Goal: Task Accomplishment & Management: Manage account settings

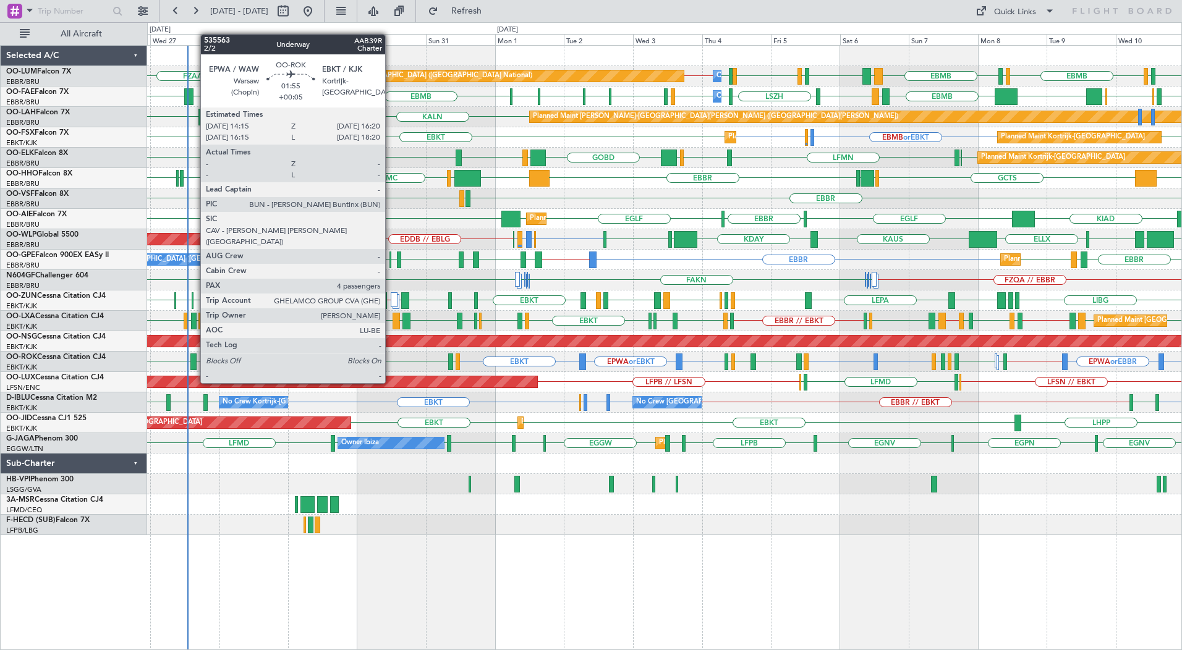
click at [194, 360] on div at bounding box center [193, 362] width 6 height 17
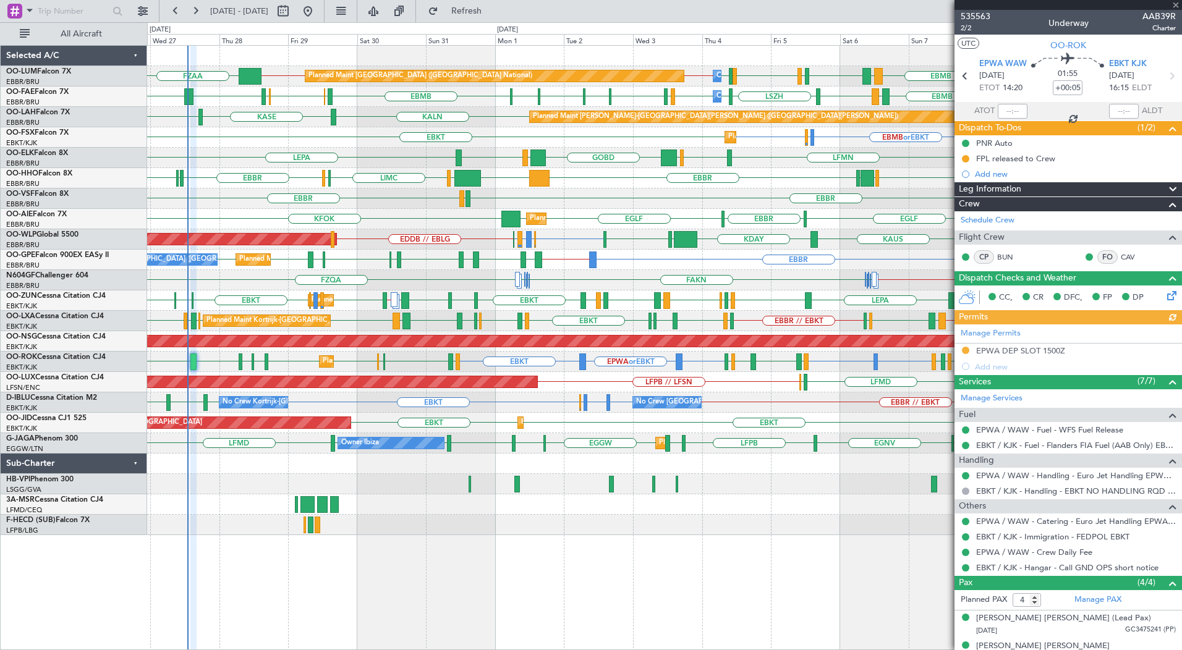
click at [1176, 4] on div at bounding box center [1067, 5] width 227 height 10
click at [1176, 4] on span at bounding box center [1175, 5] width 12 height 11
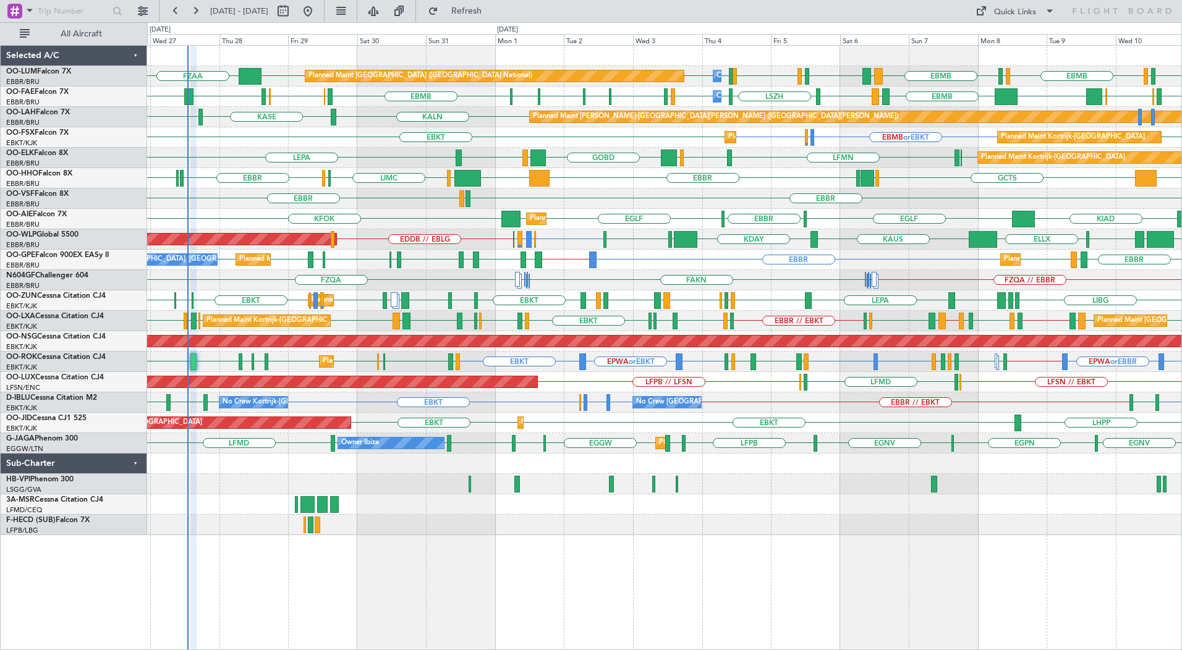
type input "0"
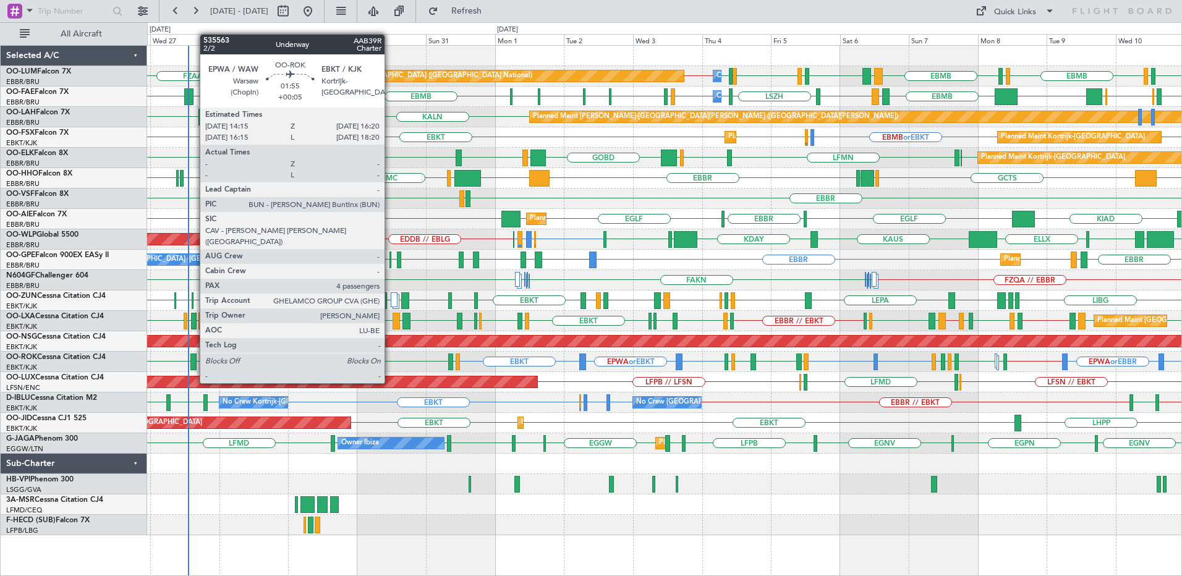
click at [193, 360] on div at bounding box center [193, 362] width 6 height 17
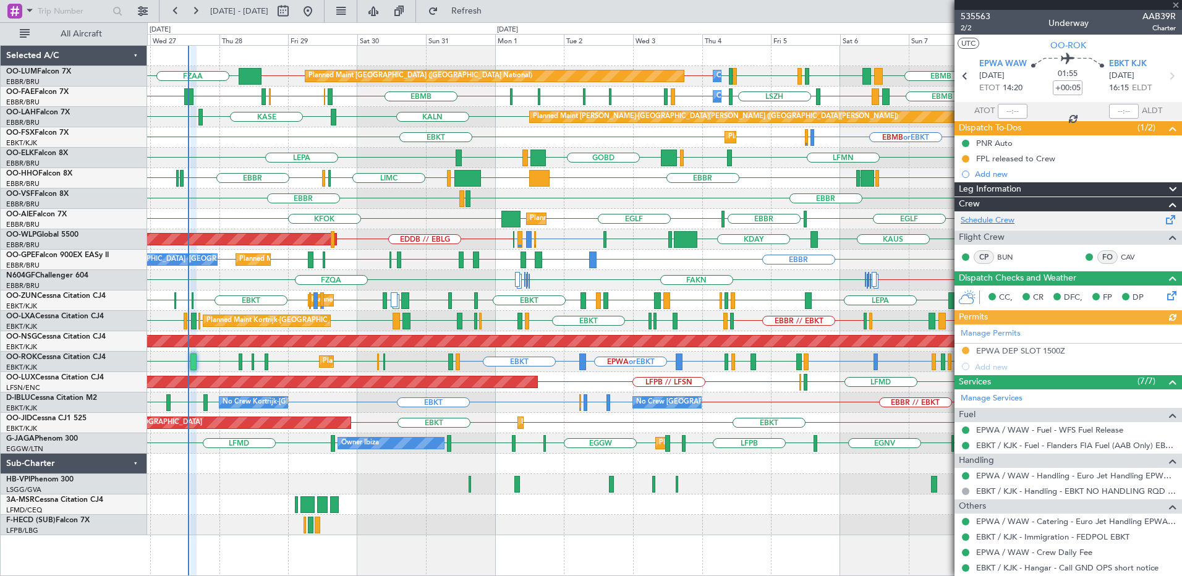
click at [993, 213] on div "Schedule Crew" at bounding box center [1067, 220] width 227 height 19
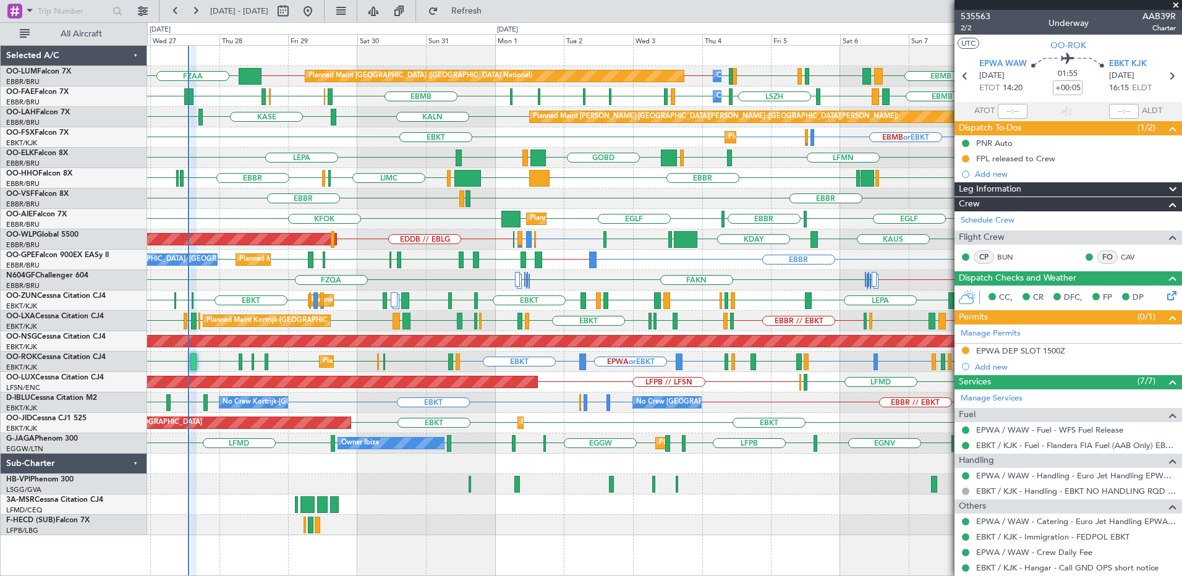
click at [1177, 4] on span at bounding box center [1175, 5] width 12 height 11
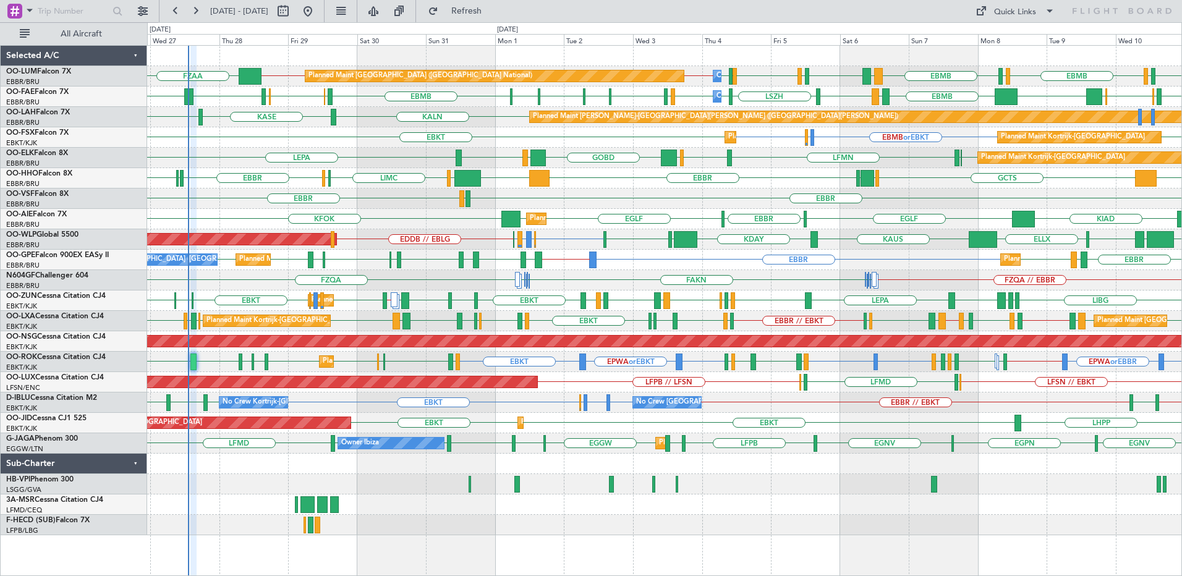
type input "0"
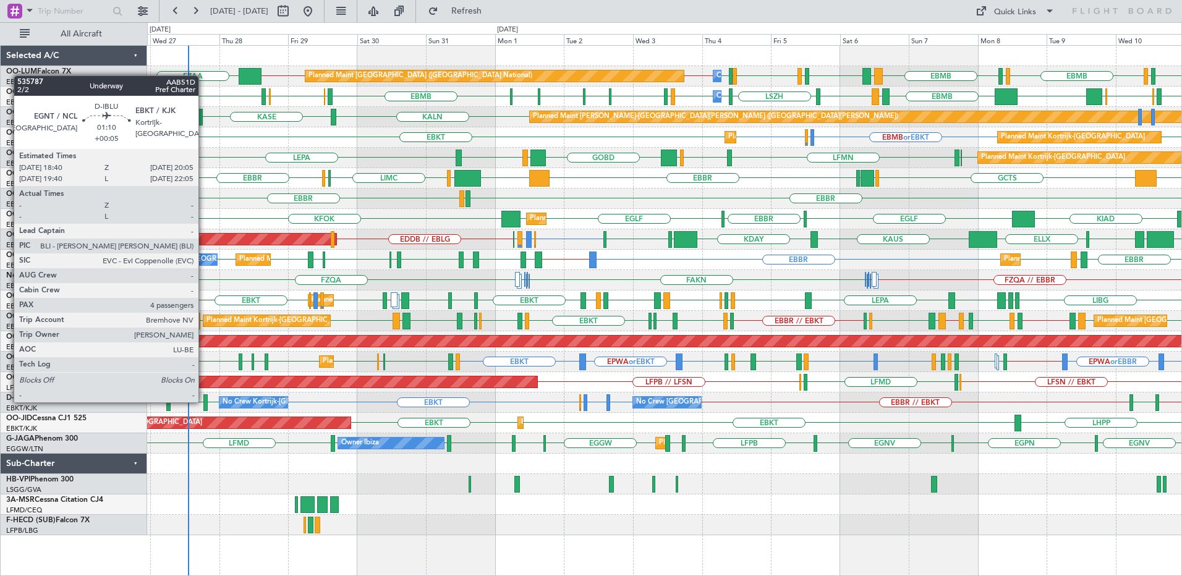
click at [204, 401] on div at bounding box center [205, 402] width 4 height 17
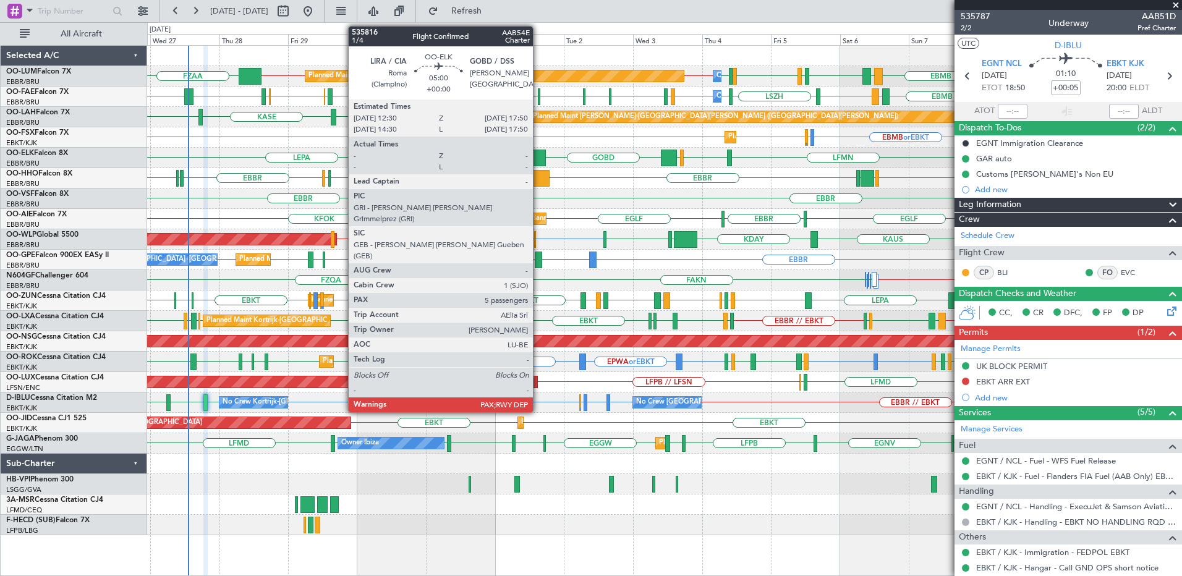
click at [538, 155] on div at bounding box center [537, 158] width 15 height 17
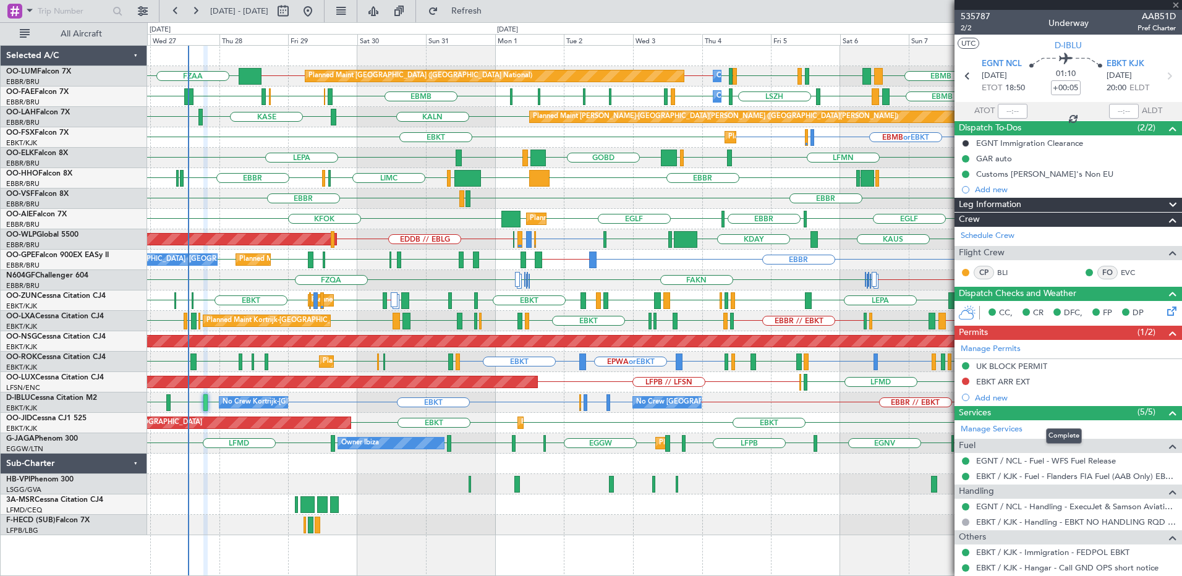
type input "6"
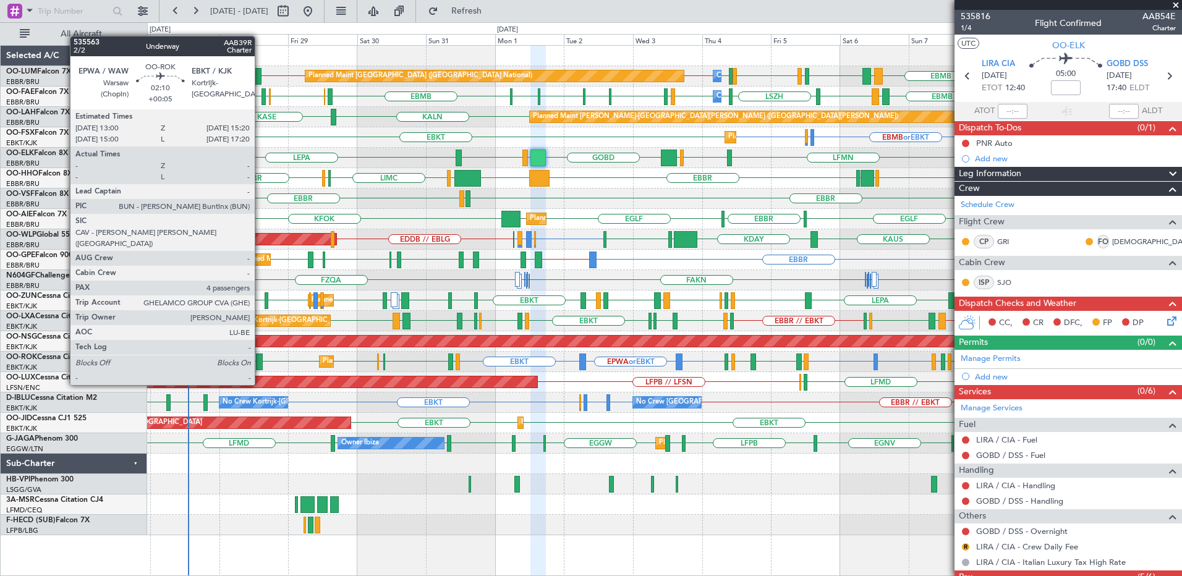
click at [260, 362] on div at bounding box center [259, 362] width 7 height 17
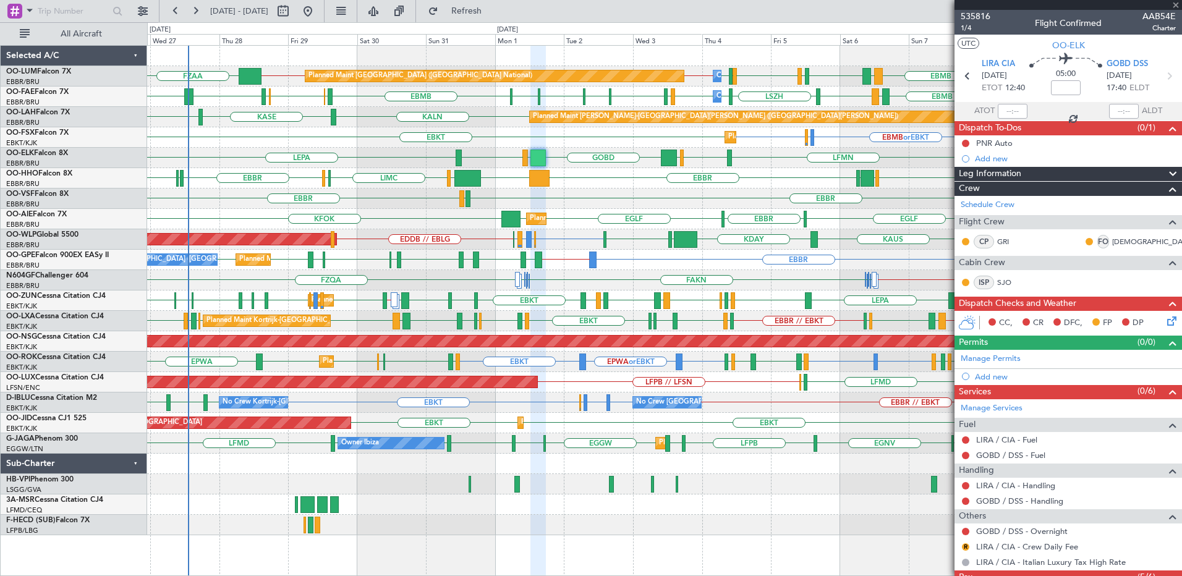
type input "+00:05"
type input "4"
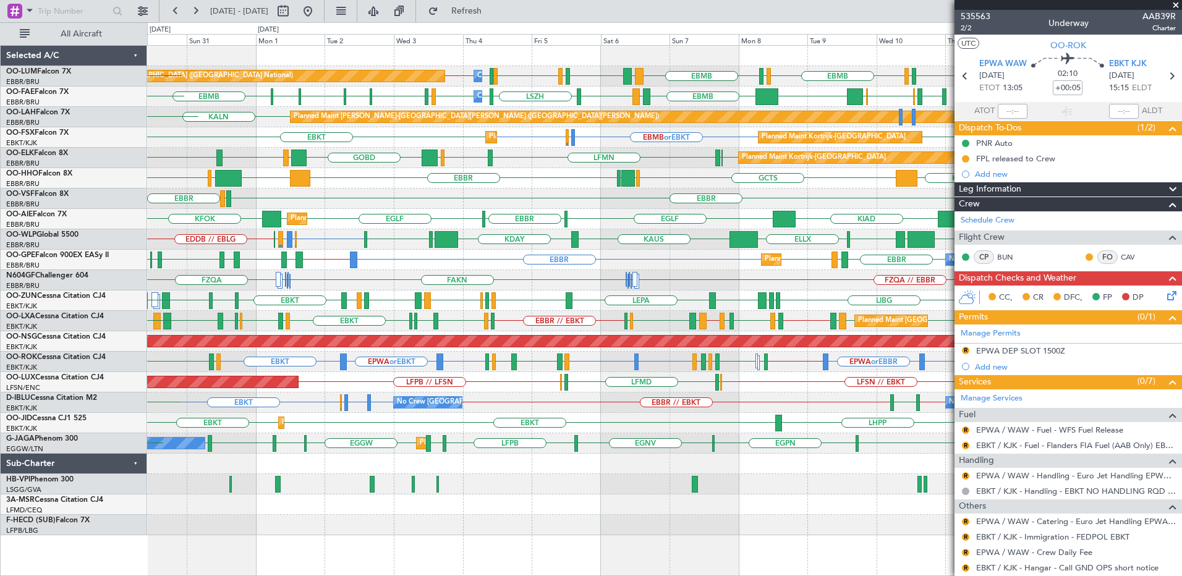
click at [423, 283] on div "EBMB LIMC EBMB LIMC EBMB BIKF EBMB LKKB EBMB [GEOGRAPHIC_DATA] EBMB EBBR // EBM…" at bounding box center [664, 290] width 1034 height 489
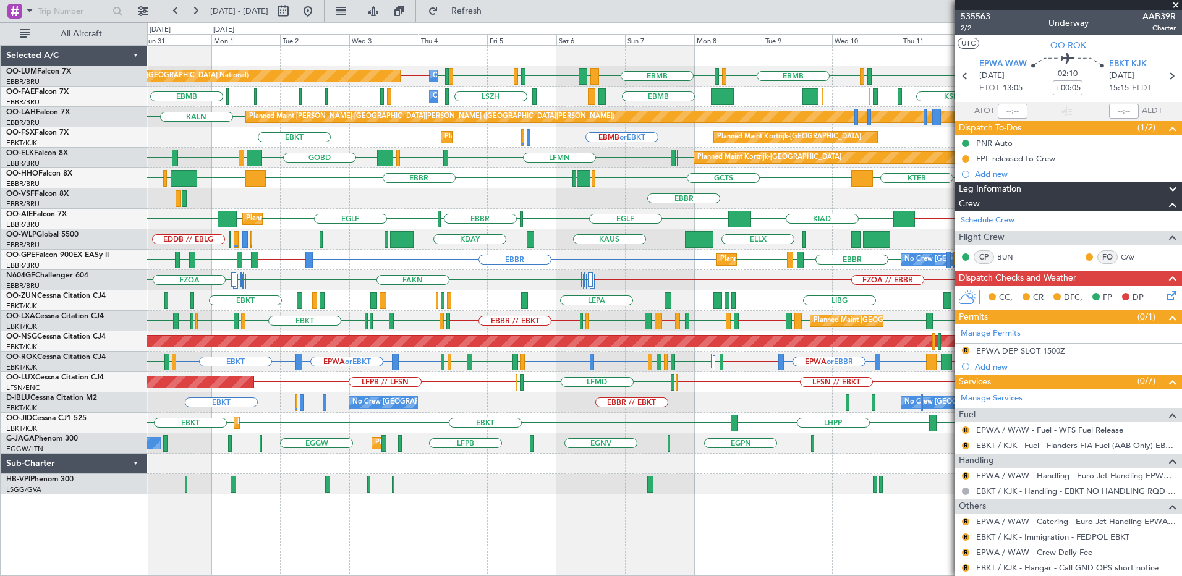
click at [656, 299] on div "Planned Maint [GEOGRAPHIC_DATA] ([GEOGRAPHIC_DATA] National) Owner [GEOGRAPHIC_…" at bounding box center [664, 270] width 1034 height 449
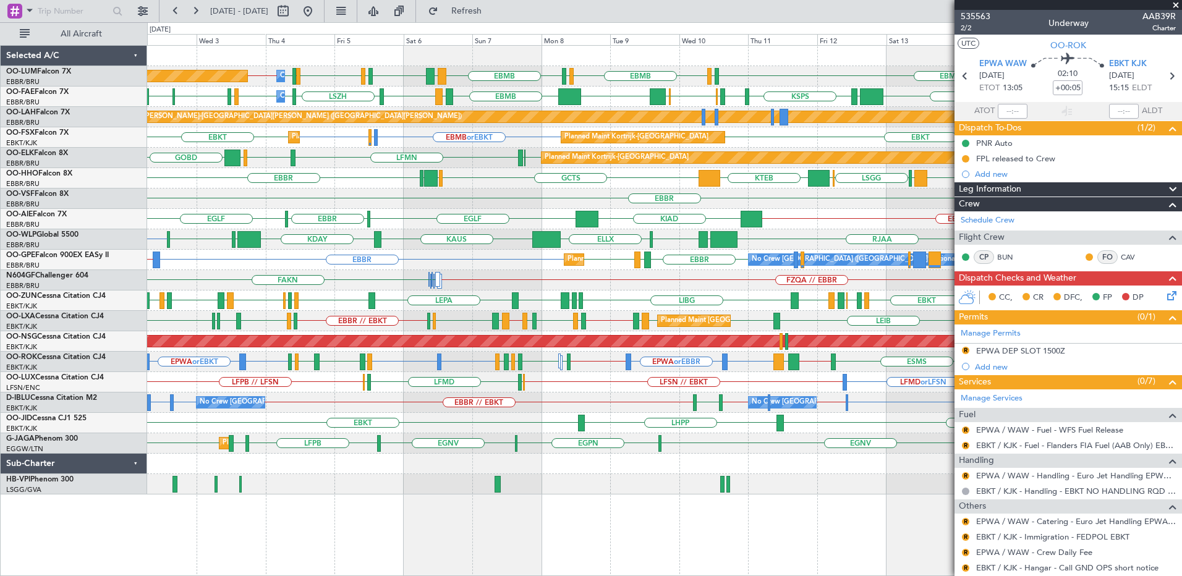
click at [431, 321] on div "Planned Maint [GEOGRAPHIC_DATA] ([GEOGRAPHIC_DATA] National) Owner [GEOGRAPHIC_…" at bounding box center [664, 270] width 1034 height 449
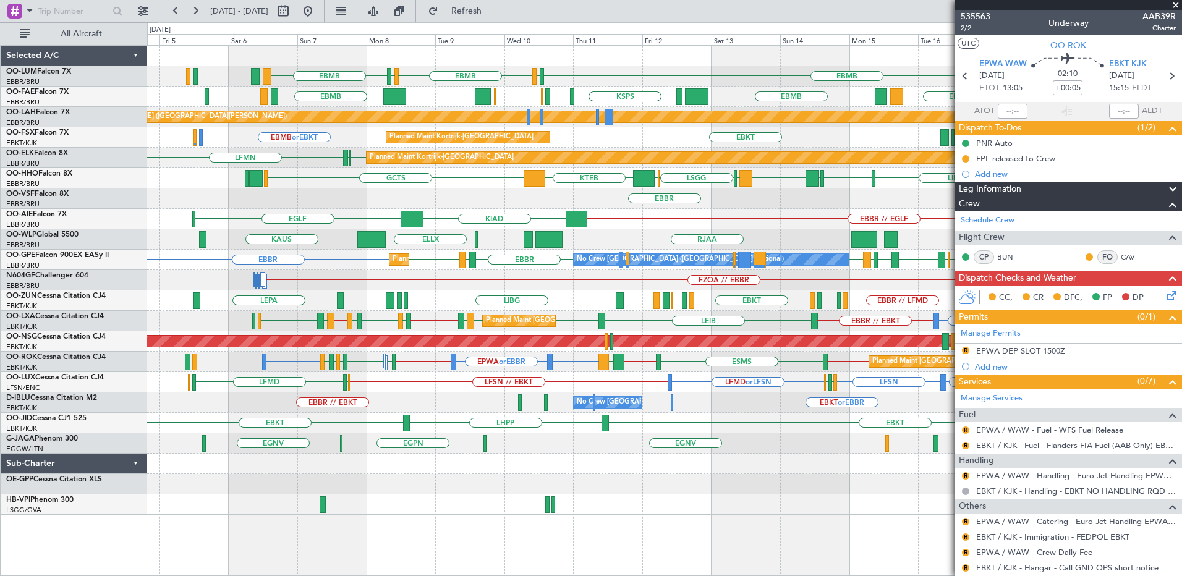
click at [552, 231] on div "EBMB LIMC EBMB LIMC LKMT EBMB Owner [GEOGRAPHIC_DATA] Planned Maint [GEOGRAPHIC…" at bounding box center [664, 280] width 1034 height 469
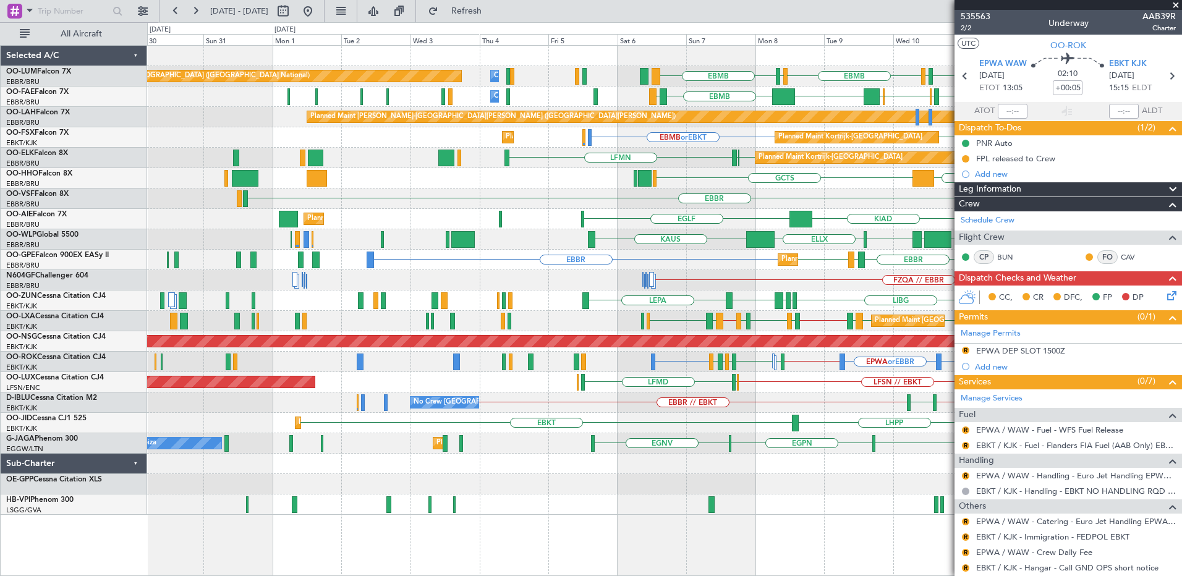
click at [569, 237] on div "EBMB LIMC EBMB LIMC EBMB Owner [GEOGRAPHIC_DATA] Planned Maint [GEOGRAPHIC_DATA…" at bounding box center [664, 280] width 1034 height 469
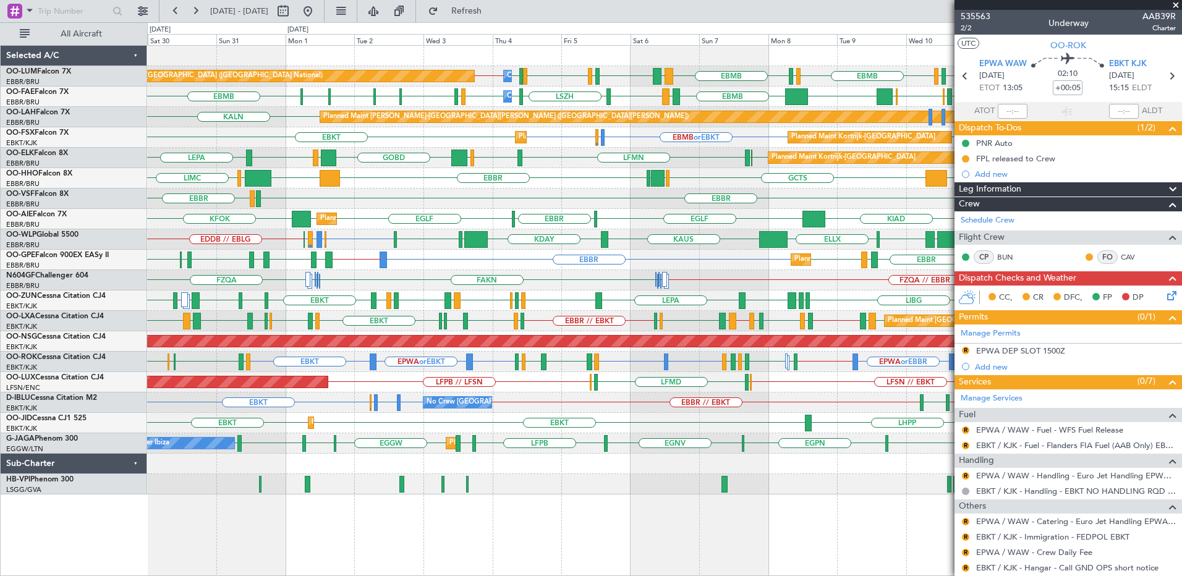
click at [635, 227] on div "Planned Maint [GEOGRAPHIC_DATA] ([GEOGRAPHIC_DATA]) EBBR // EGLF KIAD [GEOGRAPH…" at bounding box center [664, 219] width 1034 height 20
